Goal: Information Seeking & Learning: Check status

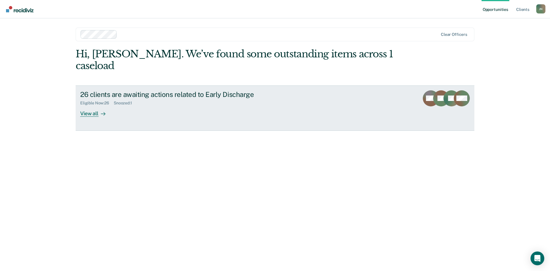
click at [104, 111] on icon at bounding box center [103, 113] width 5 height 5
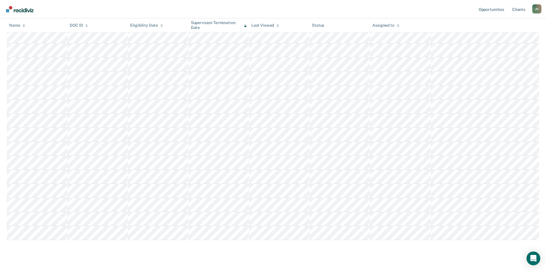
scroll to position [243, 0]
